Goal: Task Accomplishment & Management: Use online tool/utility

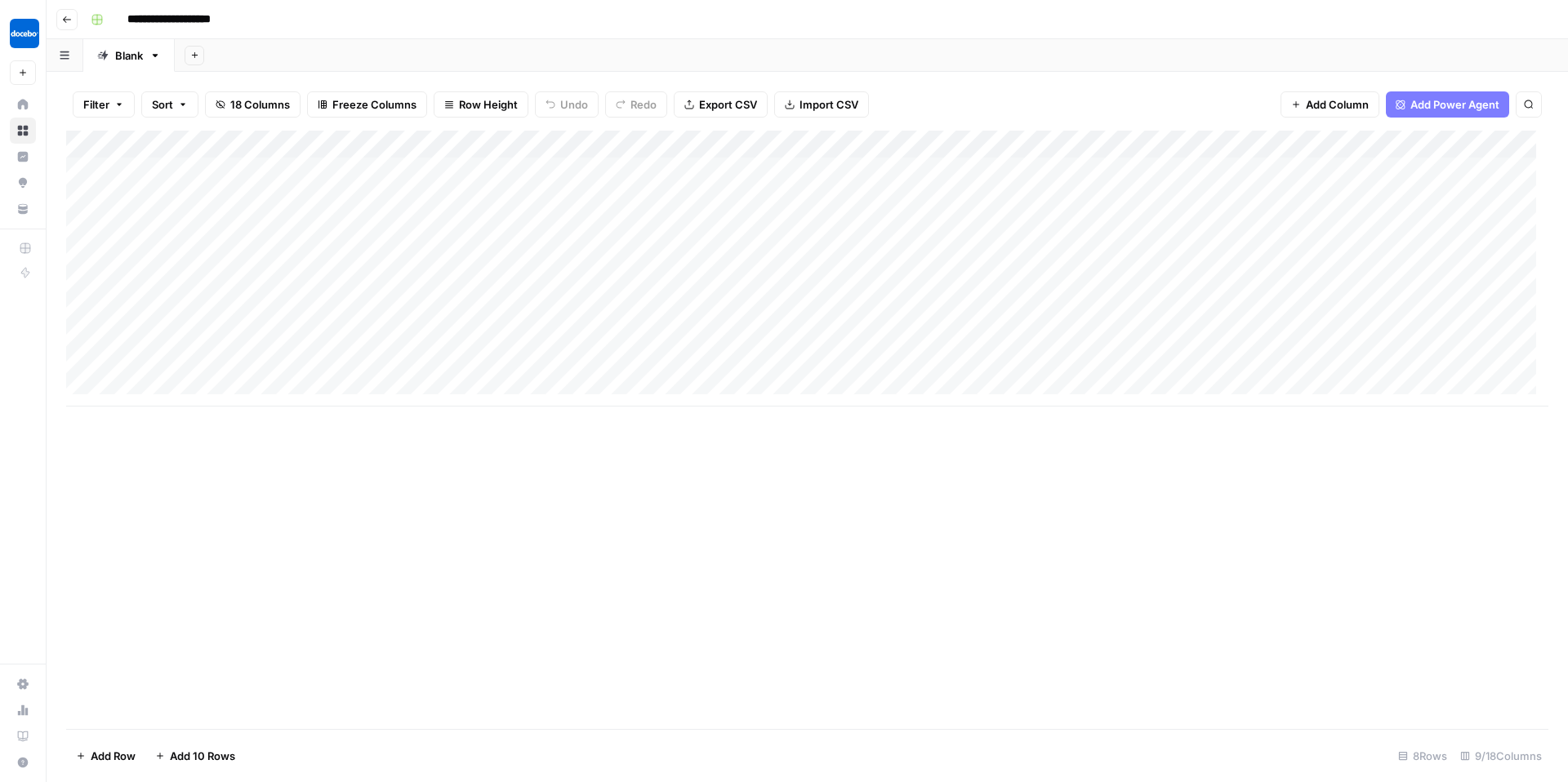
click at [898, 165] on div at bounding box center [983, 171] width 205 height 31
click at [894, 171] on div at bounding box center [983, 171] width 205 height 31
click at [904, 168] on div at bounding box center [983, 171] width 205 height 31
click at [892, 169] on div at bounding box center [983, 171] width 205 height 31
click at [1045, 170] on div at bounding box center [983, 171] width 205 height 31
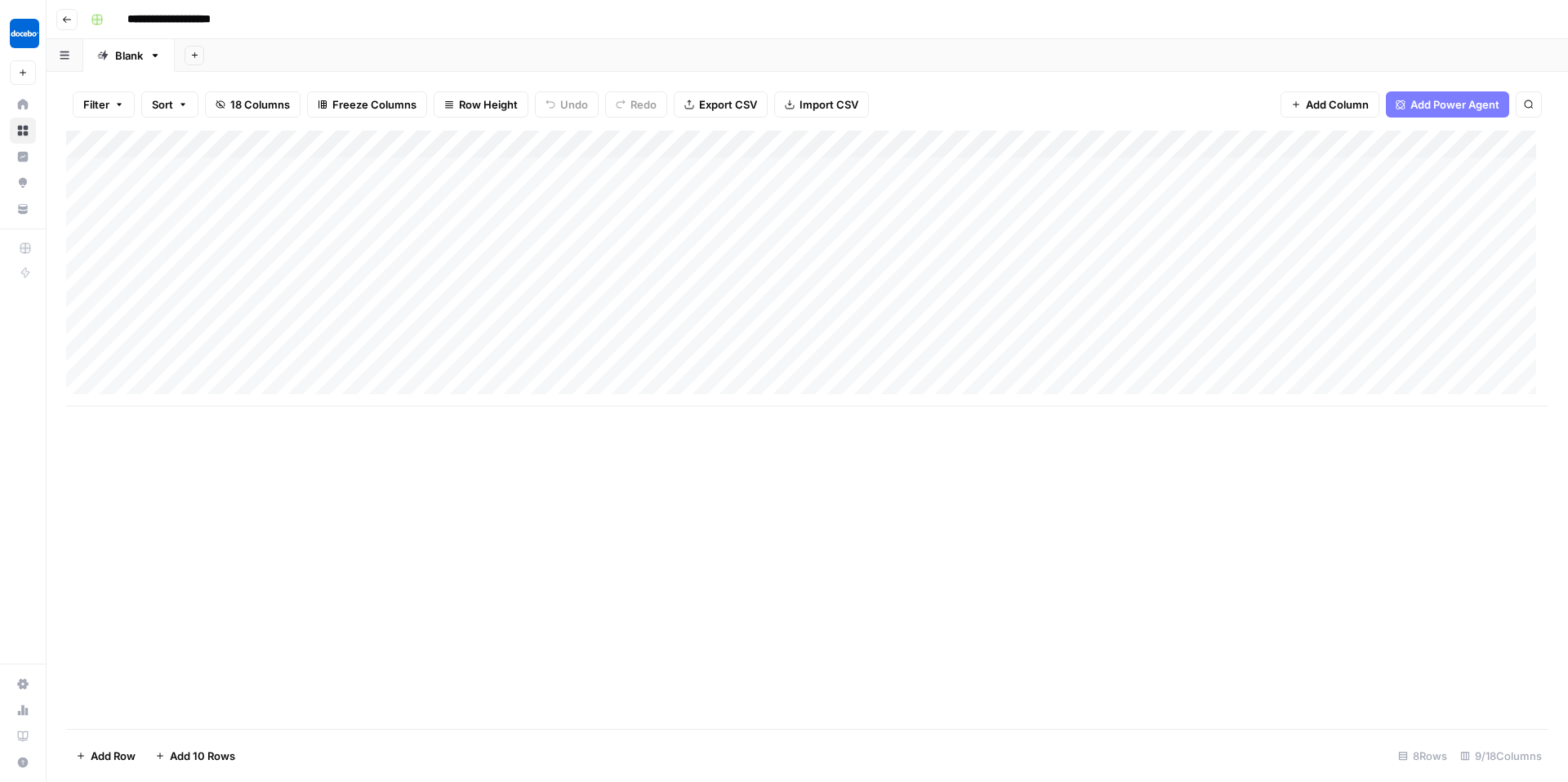
click at [939, 173] on div at bounding box center [983, 171] width 205 height 31
click at [984, 168] on div "Add Column" at bounding box center [807, 269] width 1482 height 276
click at [1322, 169] on div "Add Column" at bounding box center [807, 269] width 1482 height 276
click at [970, 179] on div "Add Column" at bounding box center [807, 269] width 1482 height 276
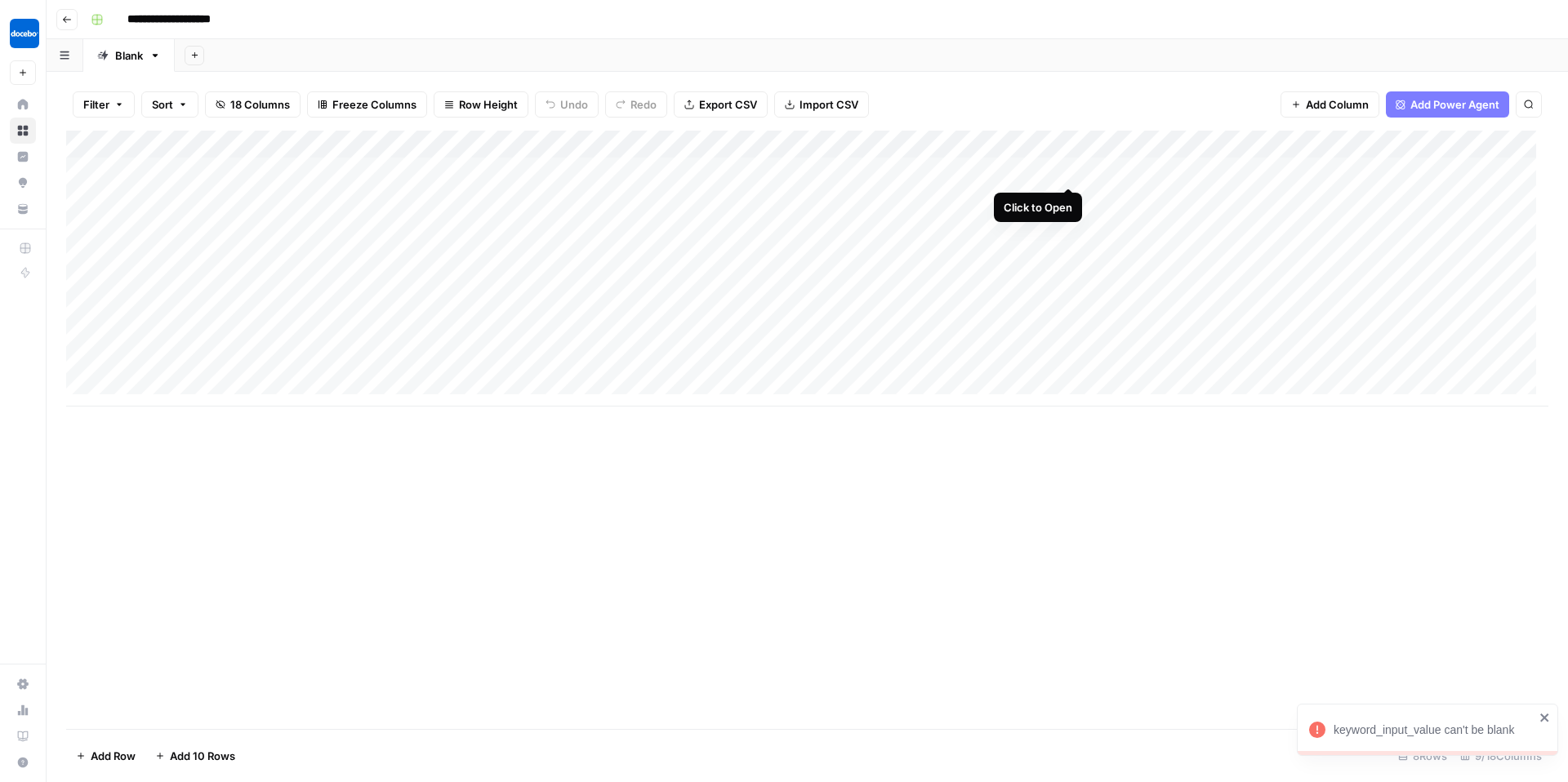
click at [1065, 172] on div "Add Column" at bounding box center [807, 269] width 1482 height 276
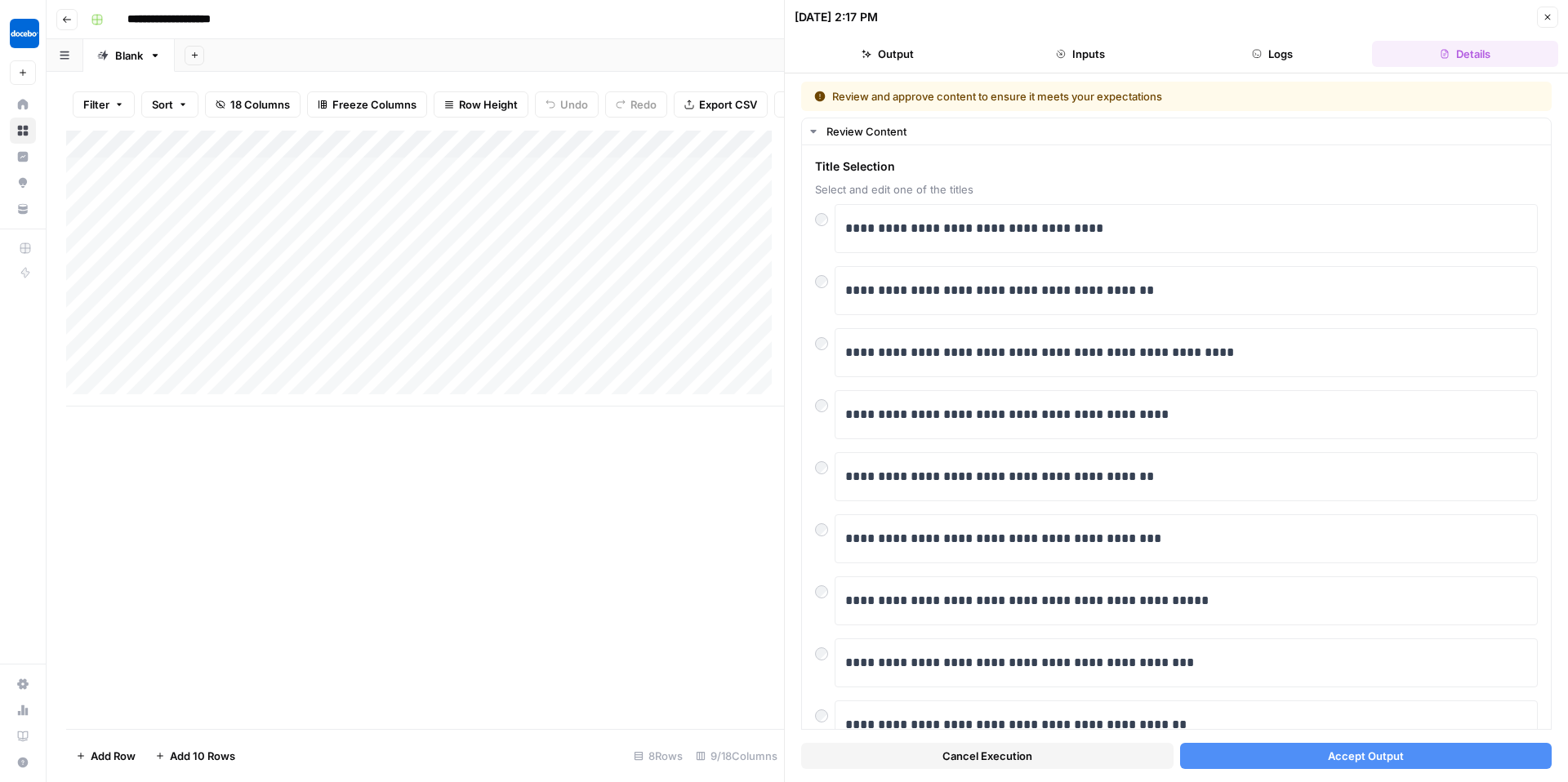
click at [1245, 752] on button "Accept Output" at bounding box center [1365, 755] width 372 height 26
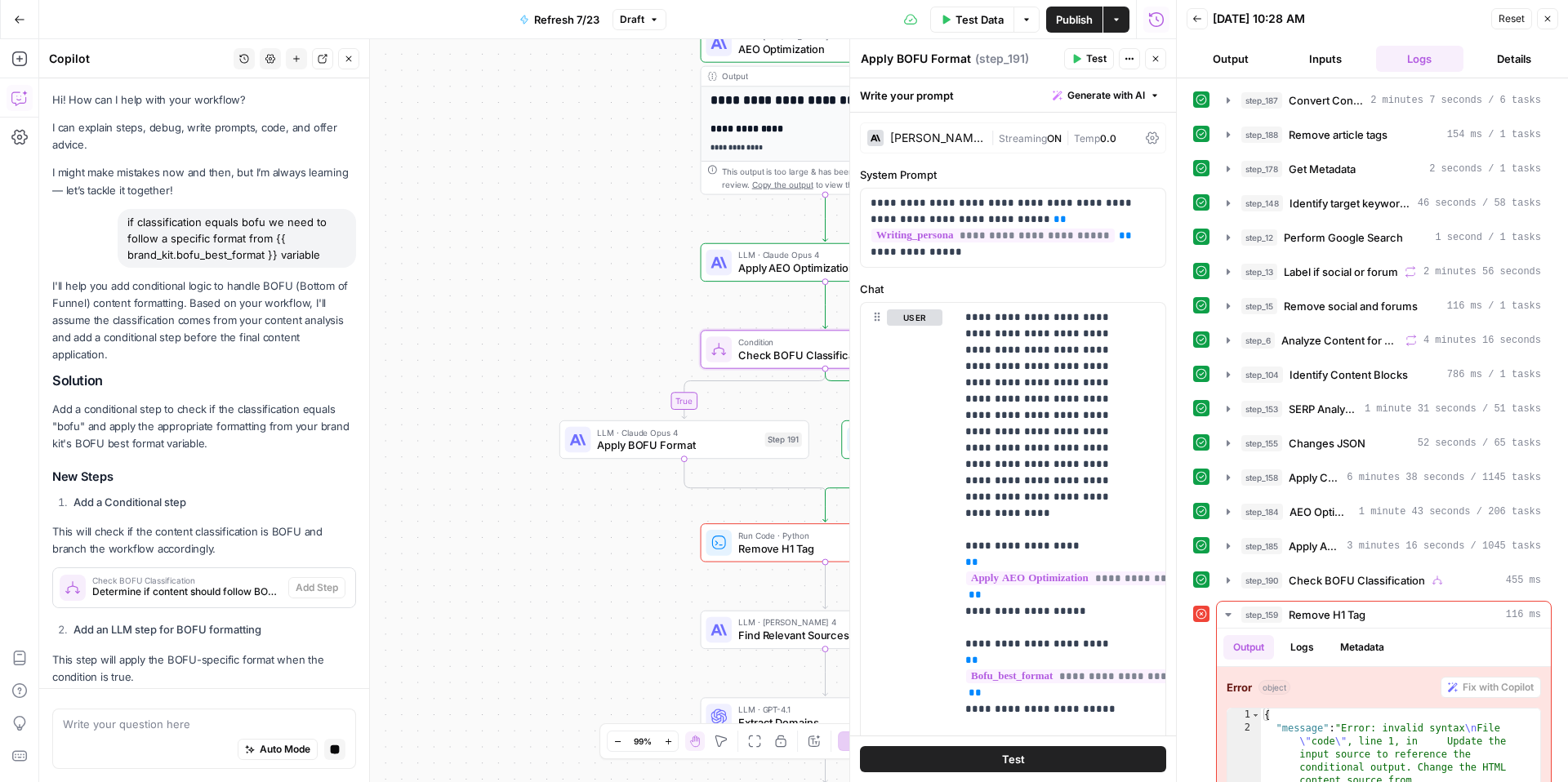
scroll to position [552, 0]
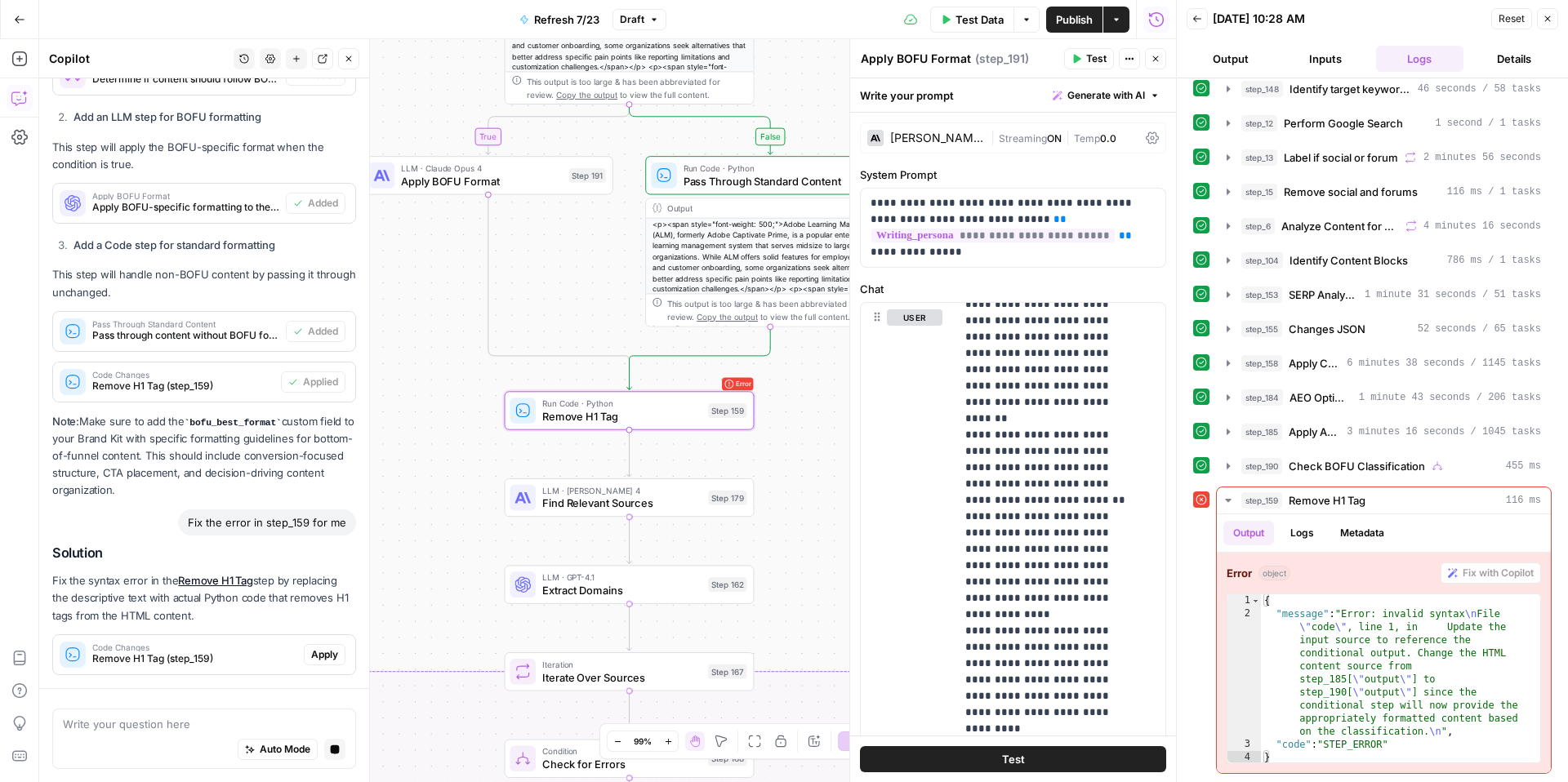
click at [317, 656] on span "Apply" at bounding box center [324, 654] width 27 height 14
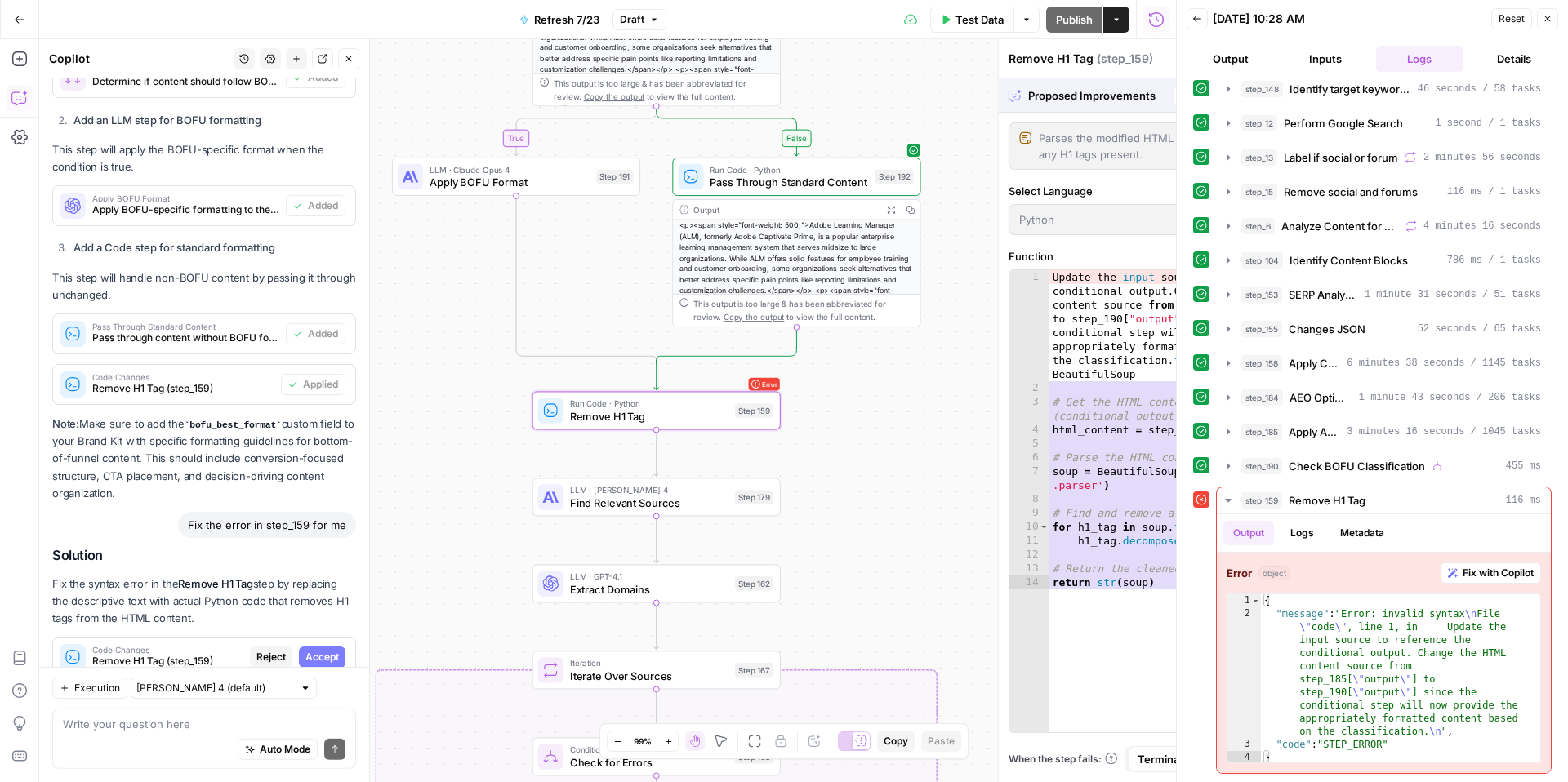
scroll to position [1595, 0]
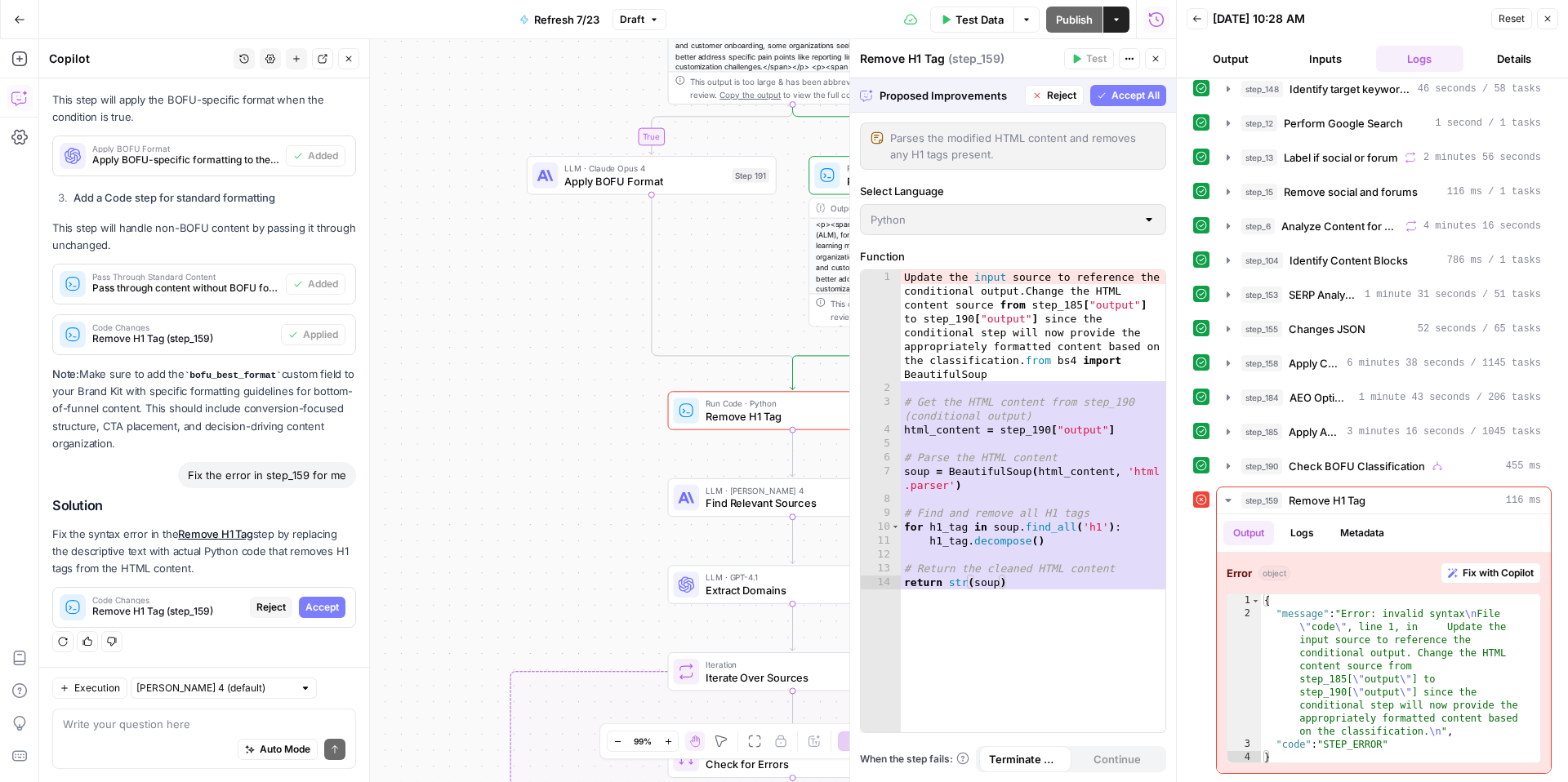
click at [1148, 97] on span "Accept All" at bounding box center [1135, 95] width 48 height 14
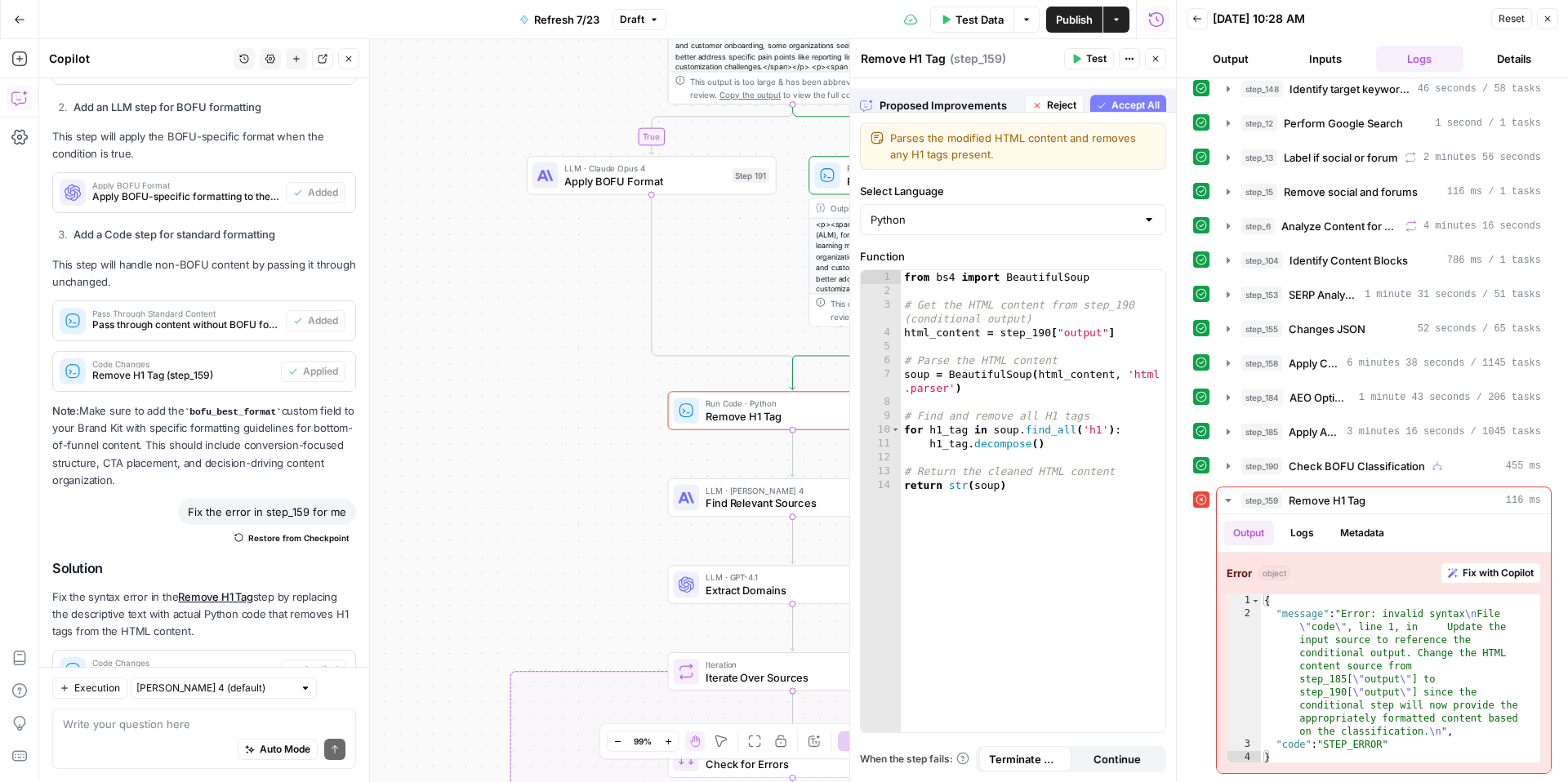
scroll to position [1673, 0]
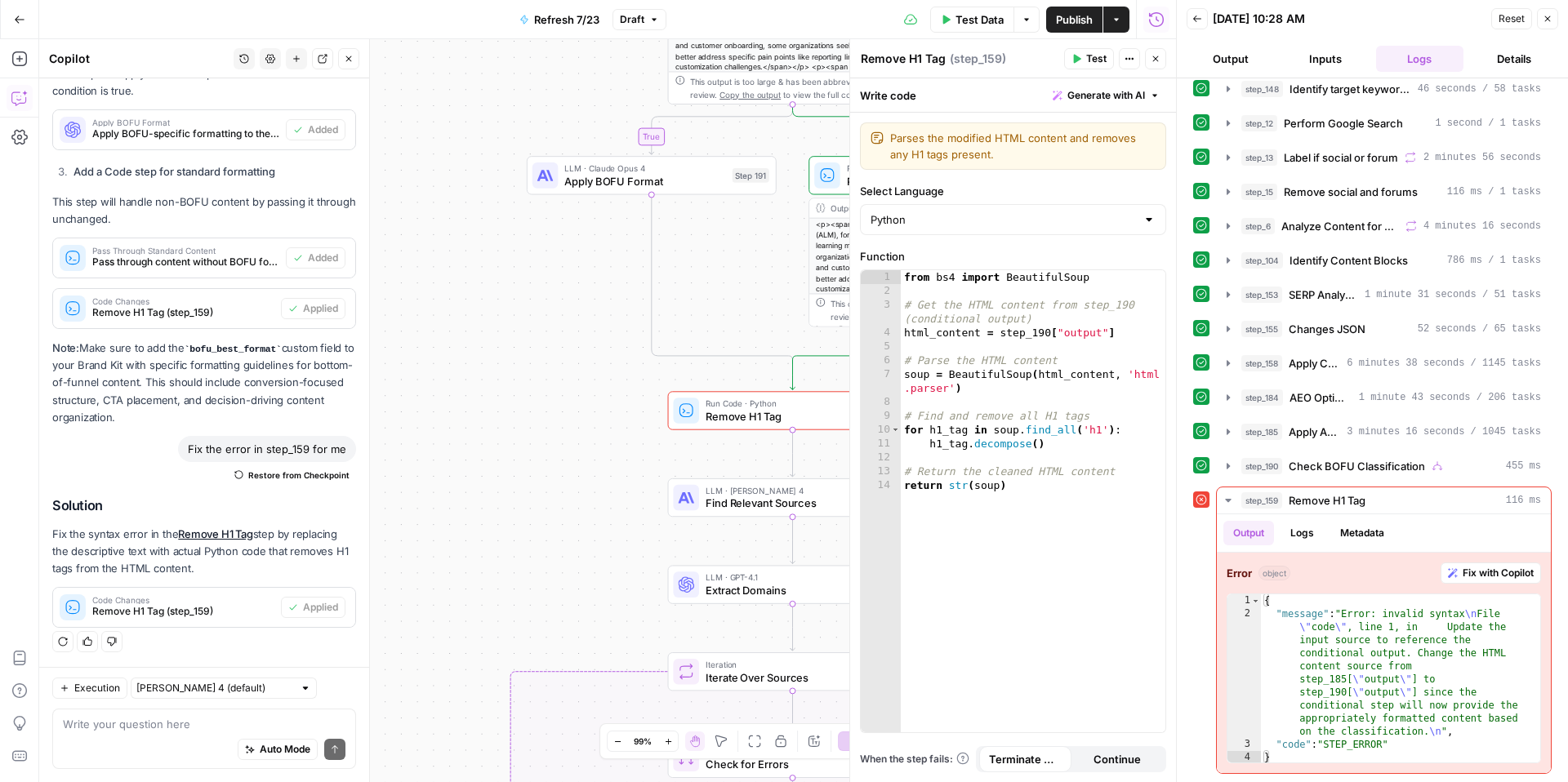
click at [984, 18] on span "Test Data" at bounding box center [979, 19] width 48 height 16
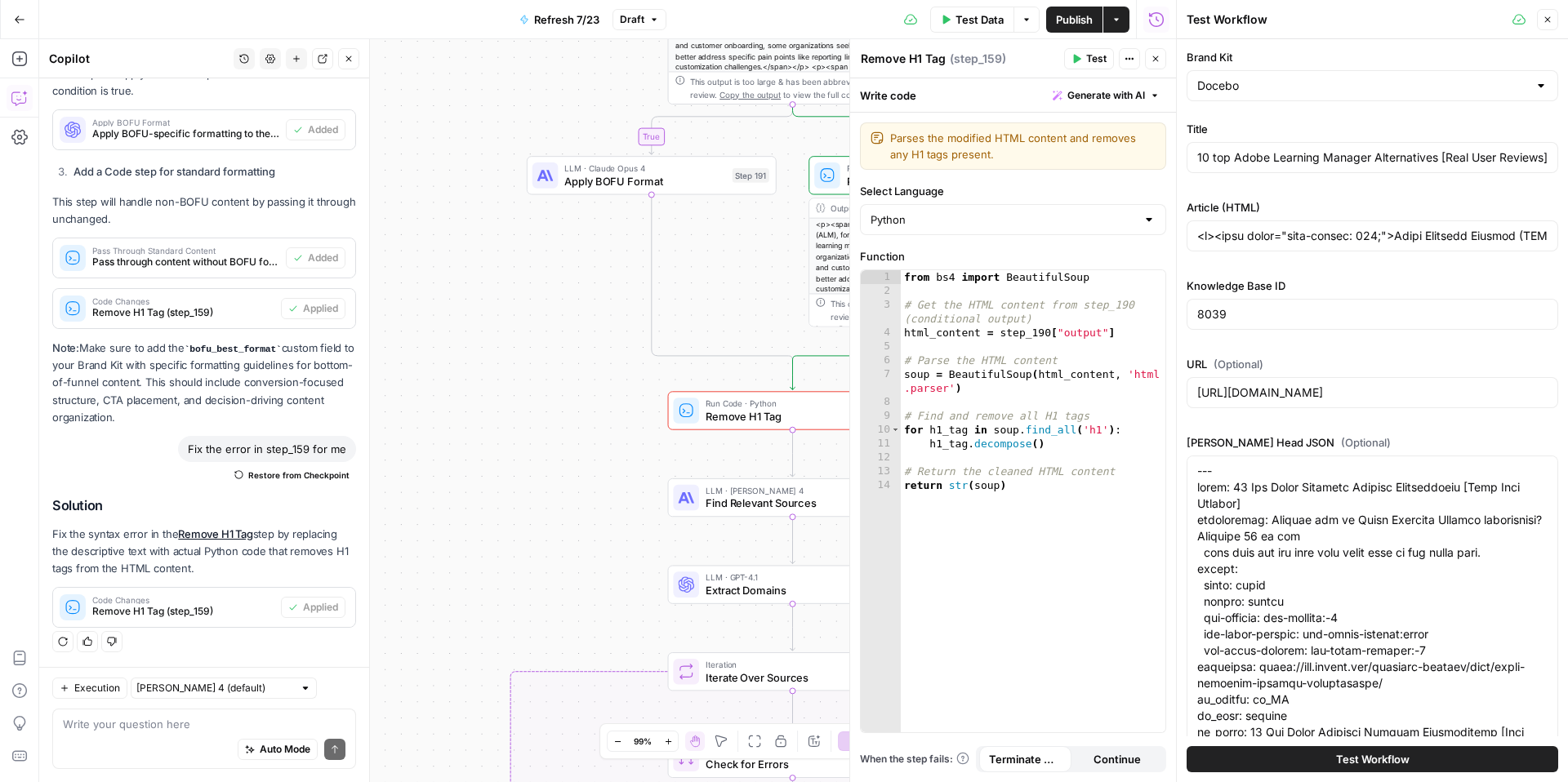
click at [1359, 759] on span "Test Workflow" at bounding box center [1372, 759] width 74 height 16
type input "<l><ipsu dolor="sita-consec: 209;">Adipi Elitsedd Eiusmod (TEM), incididu utlab…"
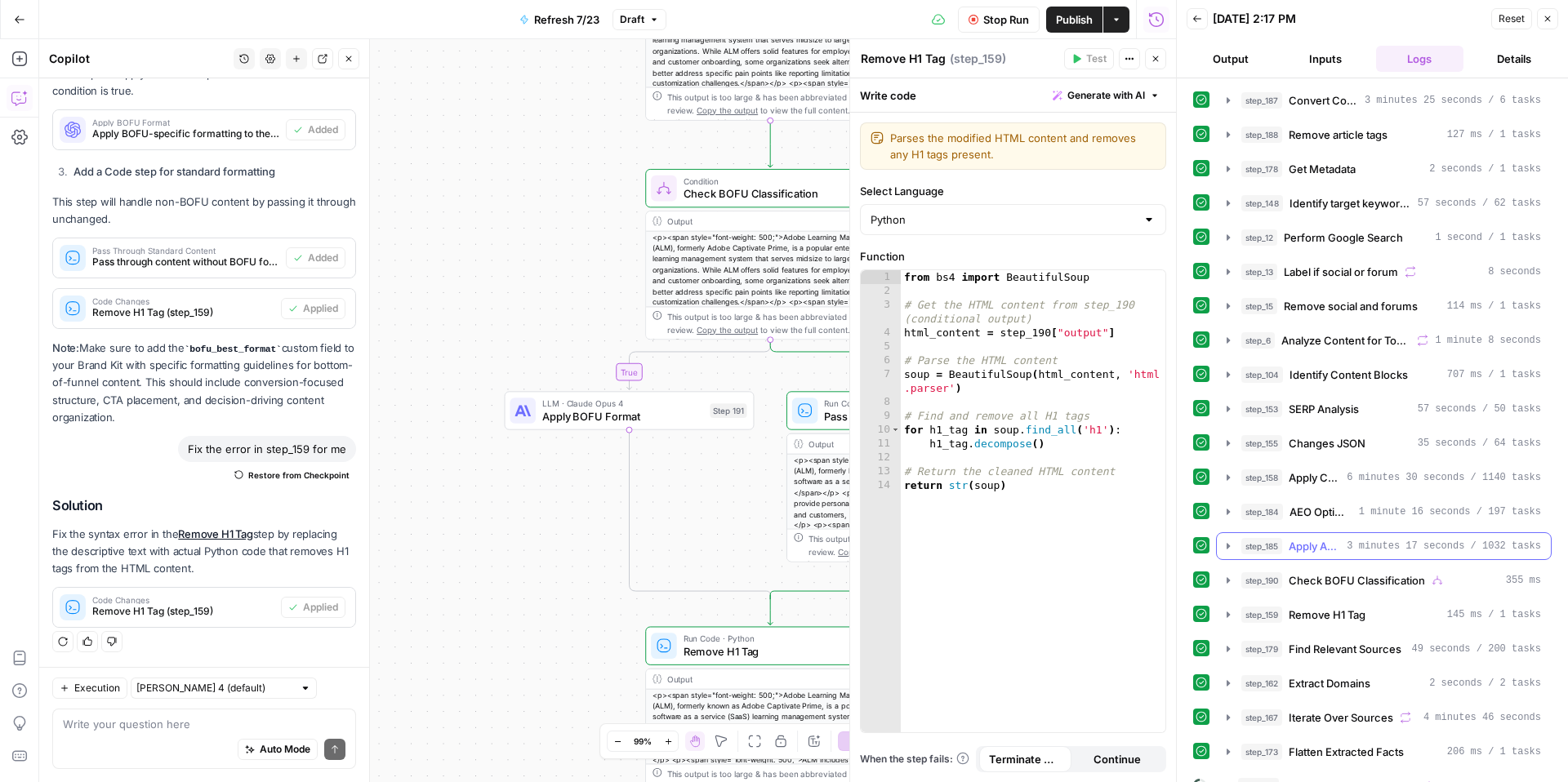
scroll to position [55, 0]
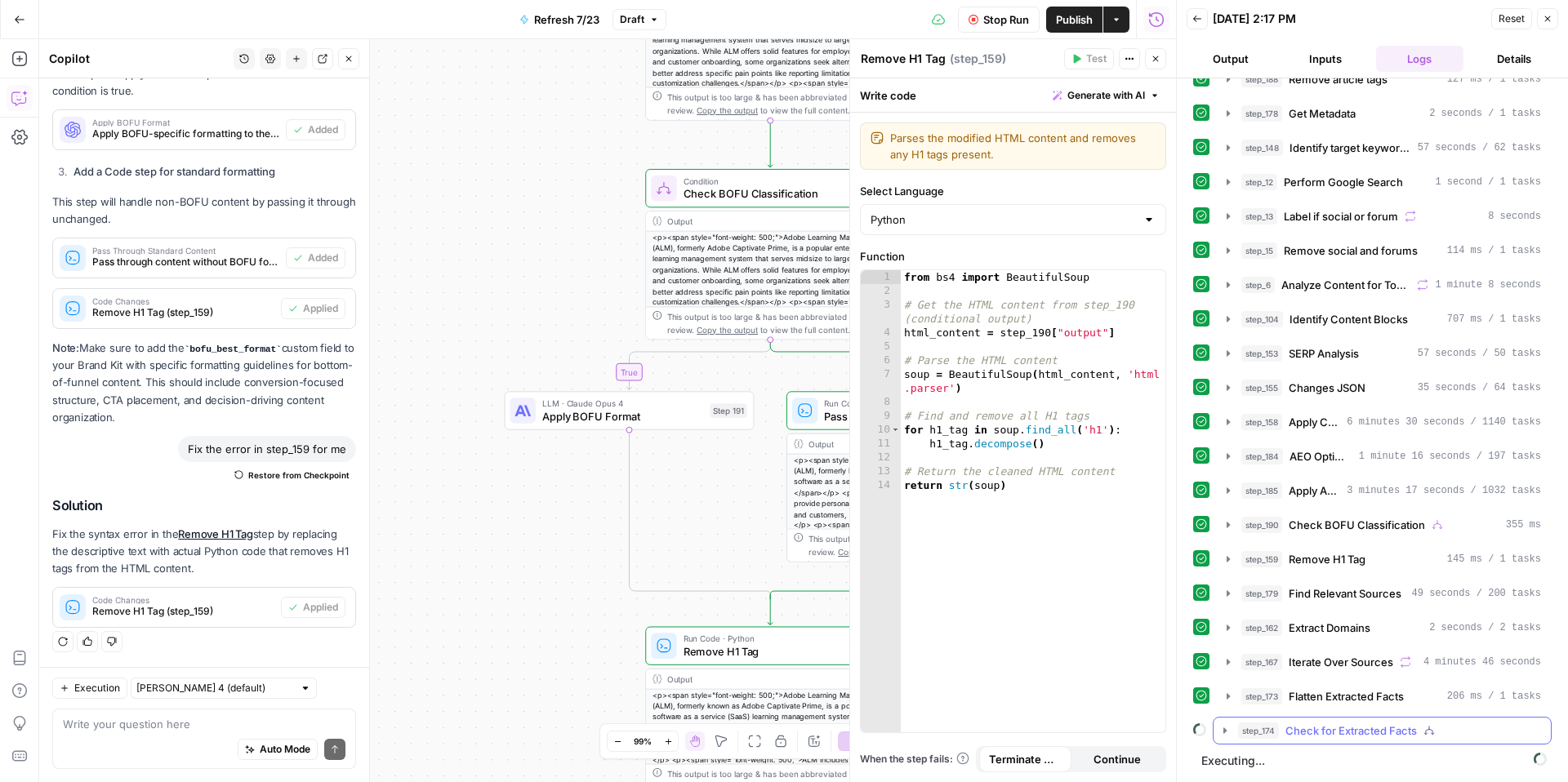
click at [1341, 734] on span "Check for Extracted Facts" at bounding box center [1350, 730] width 131 height 16
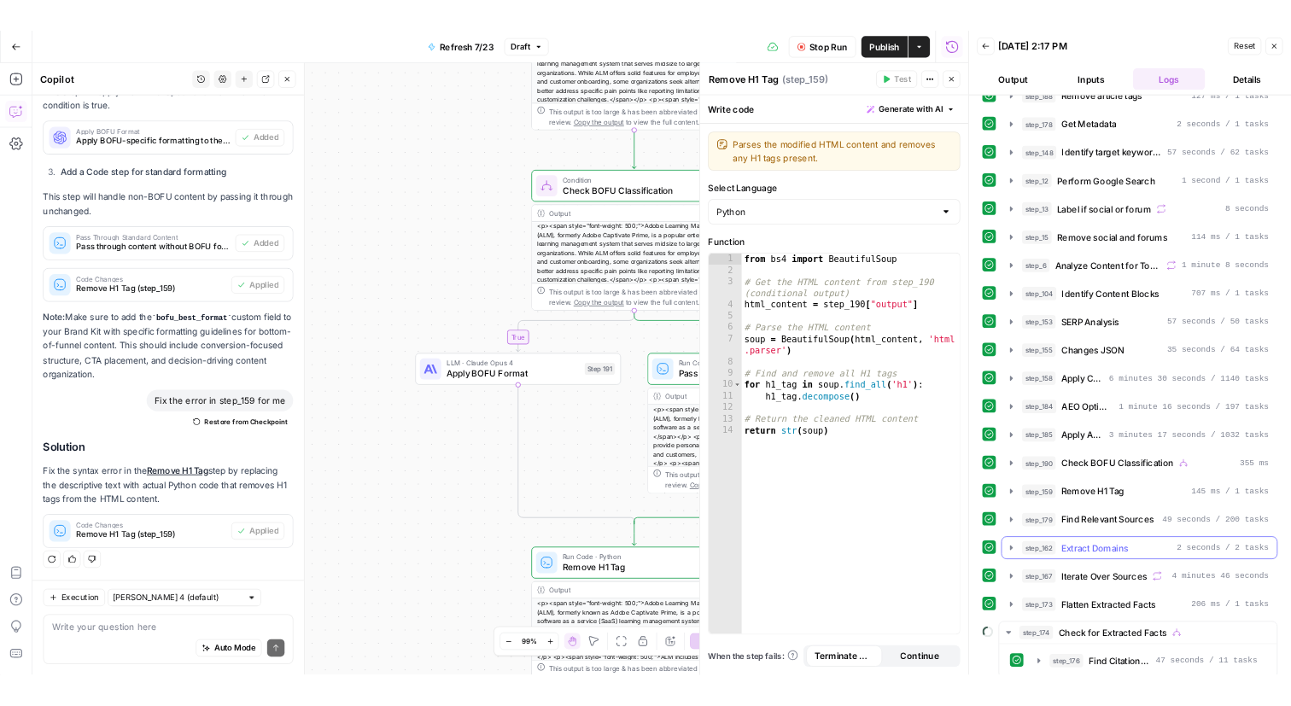
scroll to position [102, 0]
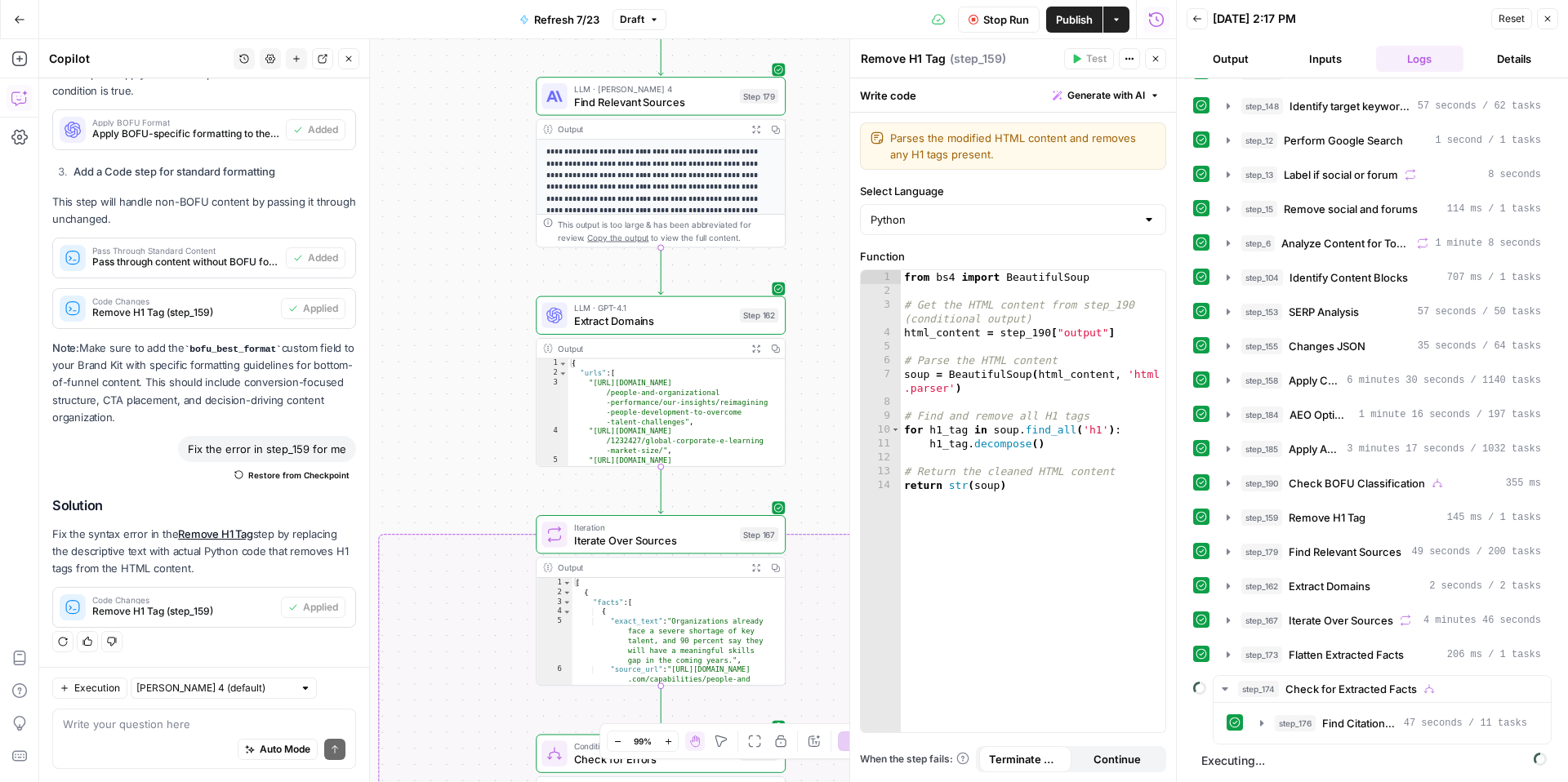
drag, startPoint x: 561, startPoint y: 601, endPoint x: 453, endPoint y: 48, distance: 563.4
click at [453, 48] on div "true false false true false true false true Workflow Input Settings Inputs Cont…" at bounding box center [607, 410] width 1137 height 743
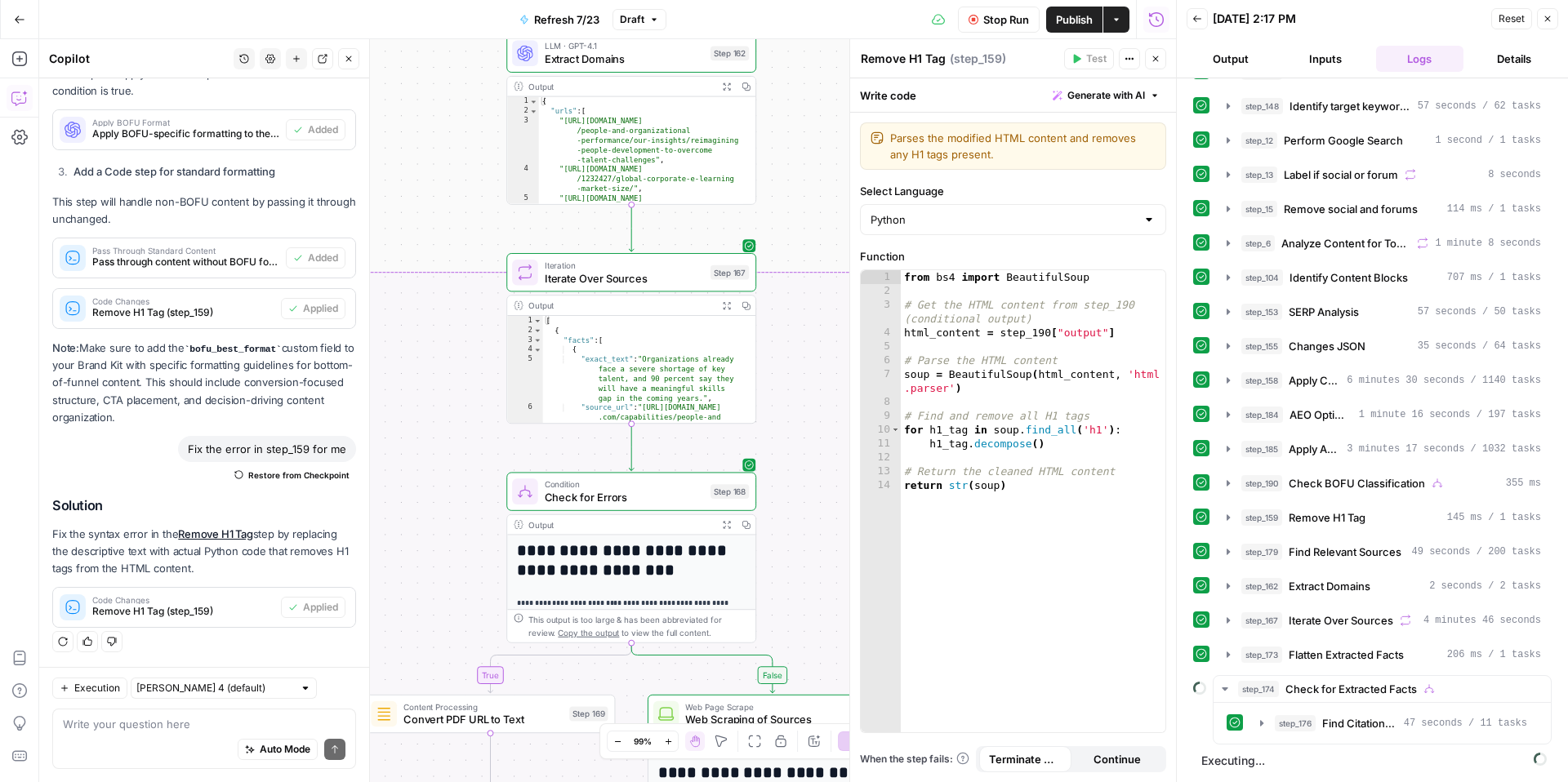
drag, startPoint x: 498, startPoint y: 438, endPoint x: 485, endPoint y: 71, distance: 367.2
click at [486, 80] on div "true false false true false true false true Workflow Input Settings Inputs Cont…" at bounding box center [607, 410] width 1137 height 743
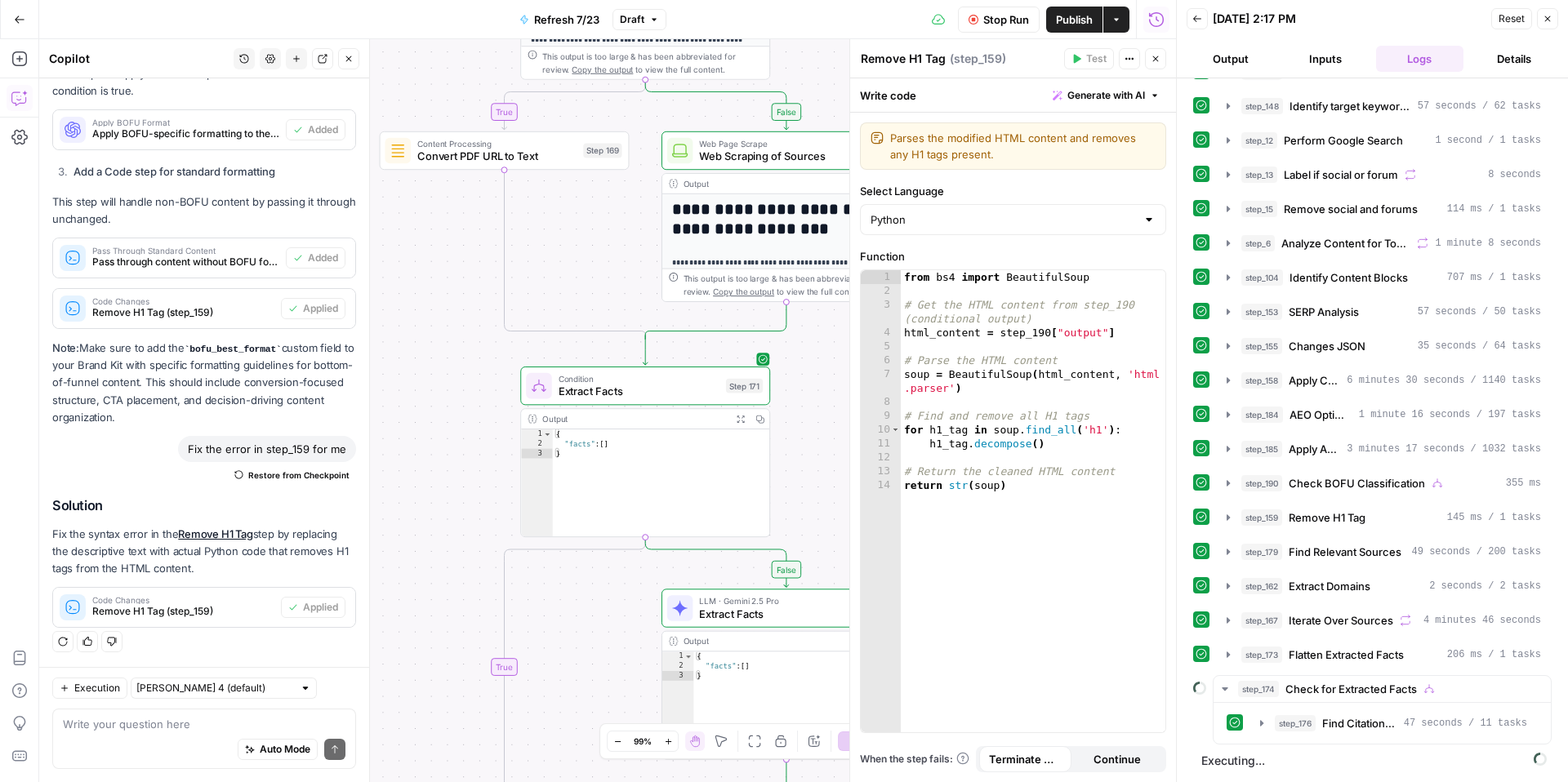
drag, startPoint x: 474, startPoint y: 450, endPoint x: 481, endPoint y: 21, distance: 429.1
click at [481, 22] on div "Go Back Refresh 7/23 Draft Stop Run Publish Actions Run History Add Steps Copil…" at bounding box center [588, 391] width 1176 height 782
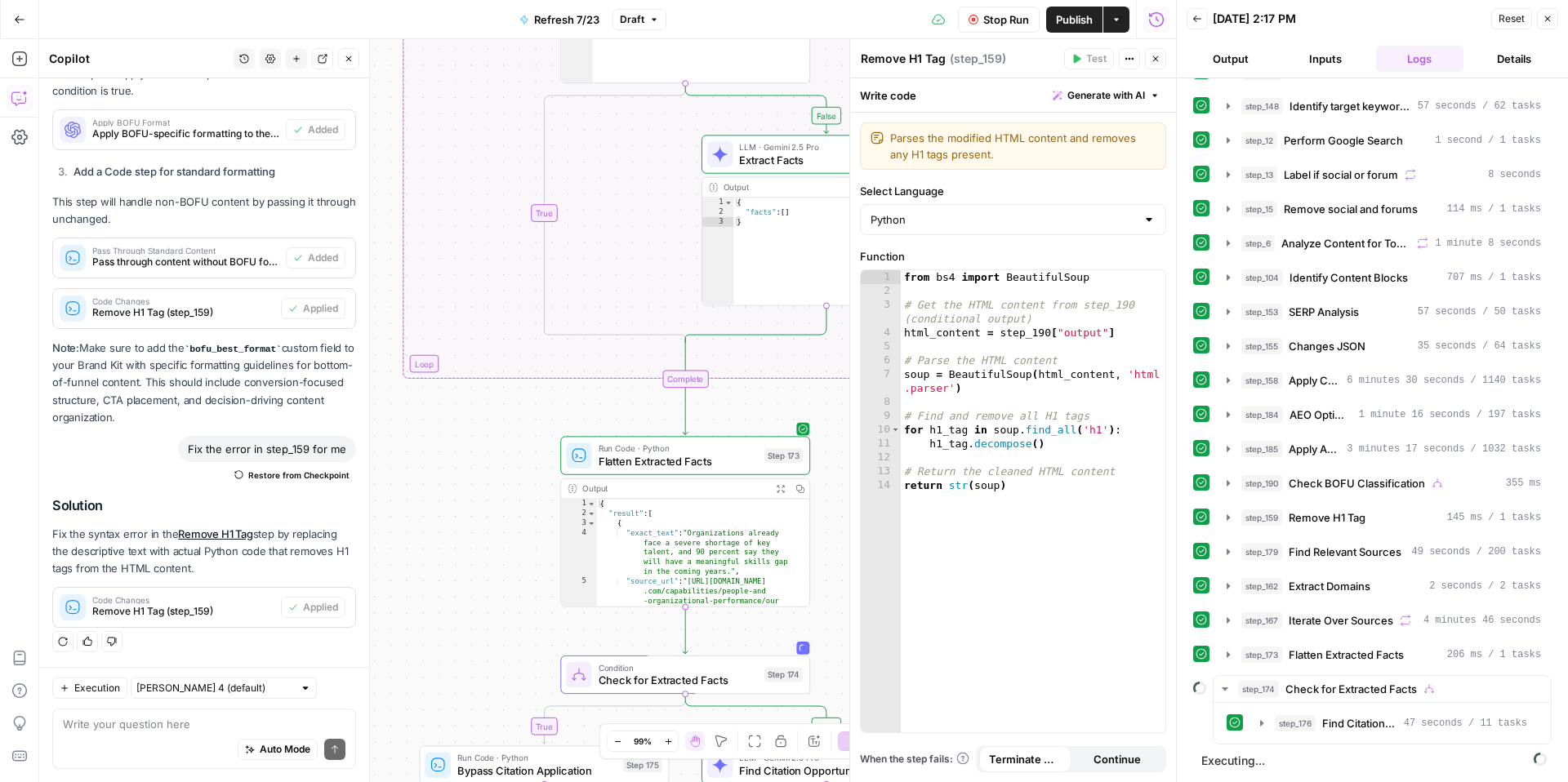
drag, startPoint x: 445, startPoint y: 482, endPoint x: 475, endPoint y: 51, distance: 432.0
click at [475, 51] on div "true false false true false true false true Workflow Input Settings Inputs Cont…" at bounding box center [607, 410] width 1137 height 743
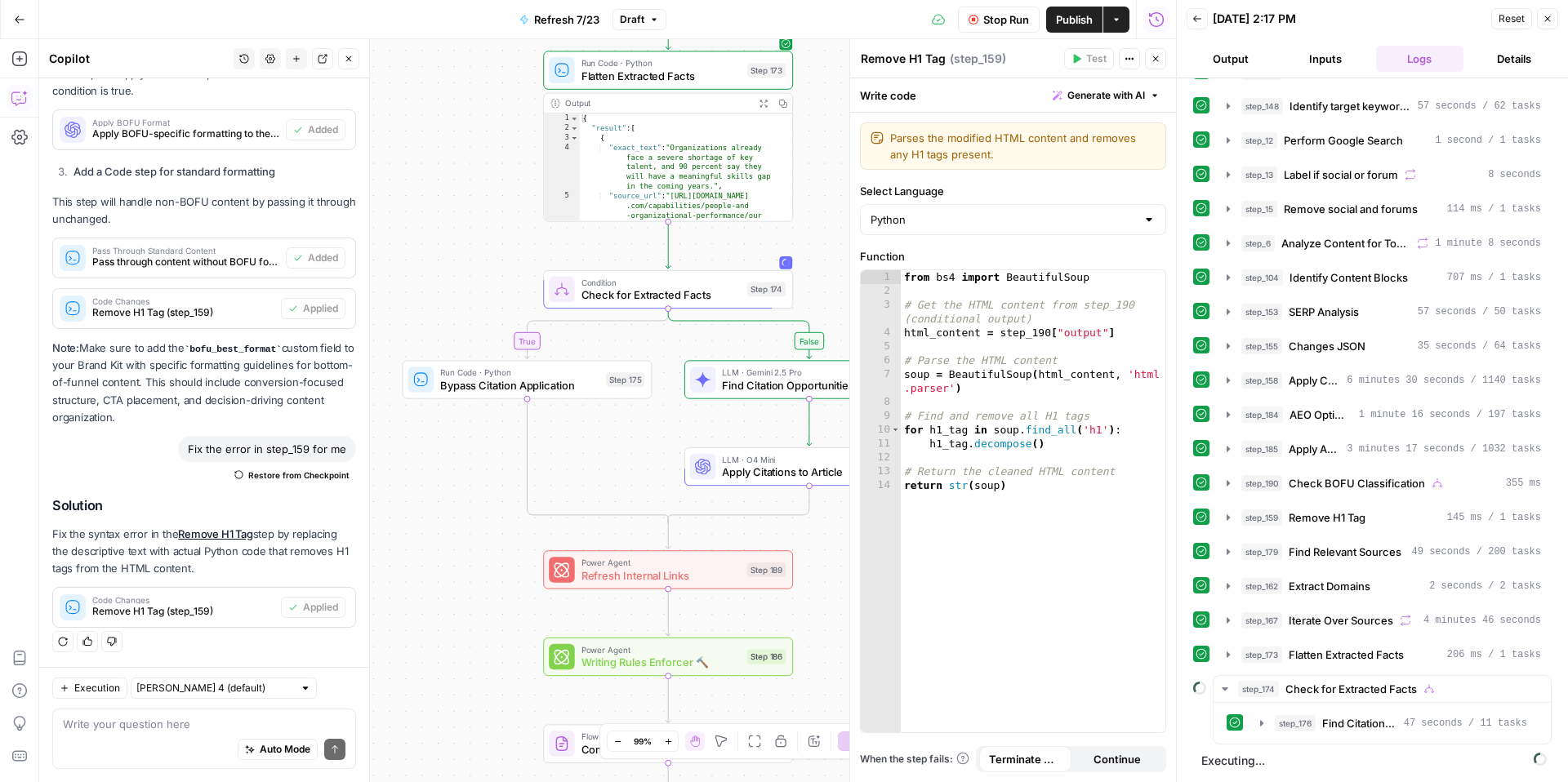
drag, startPoint x: 480, startPoint y: 587, endPoint x: 463, endPoint y: 205, distance: 382.4
click at [463, 205] on div "true false false true false true false true Workflow Input Settings Inputs Cont…" at bounding box center [607, 410] width 1137 height 743
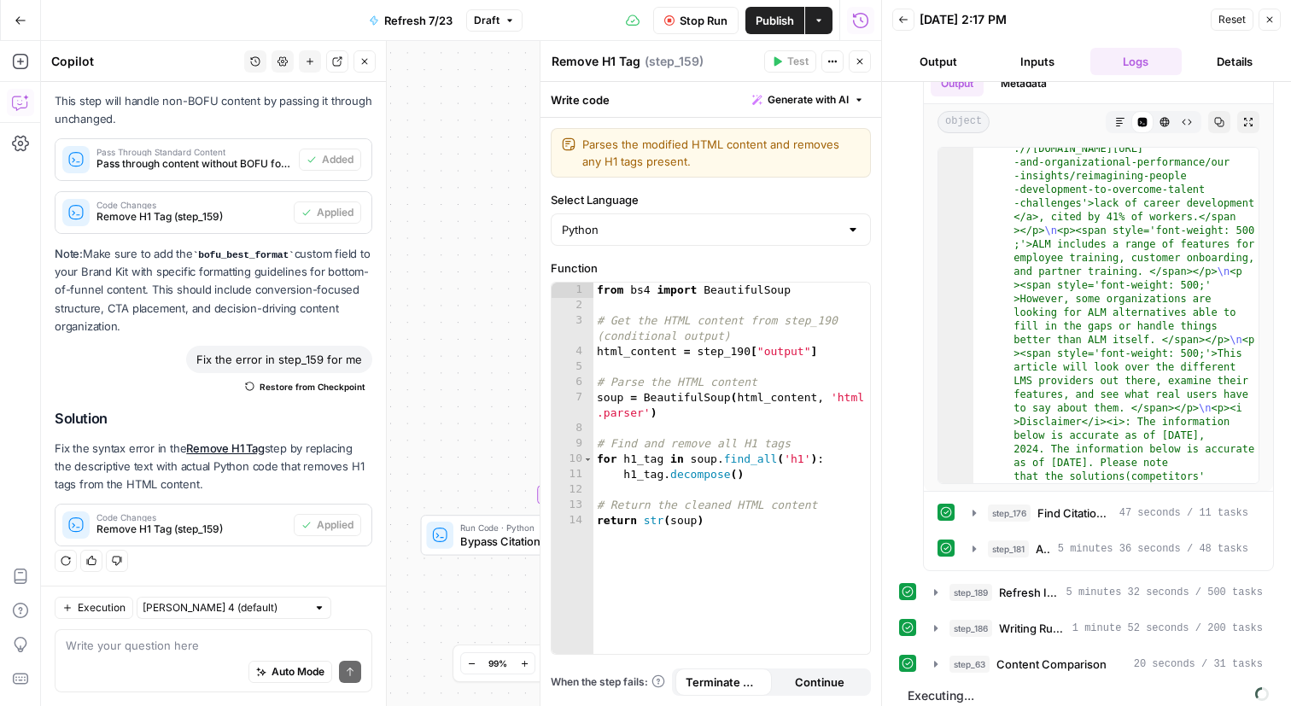
scroll to position [785, 0]
